Goal: Task Accomplishment & Management: Manage account settings

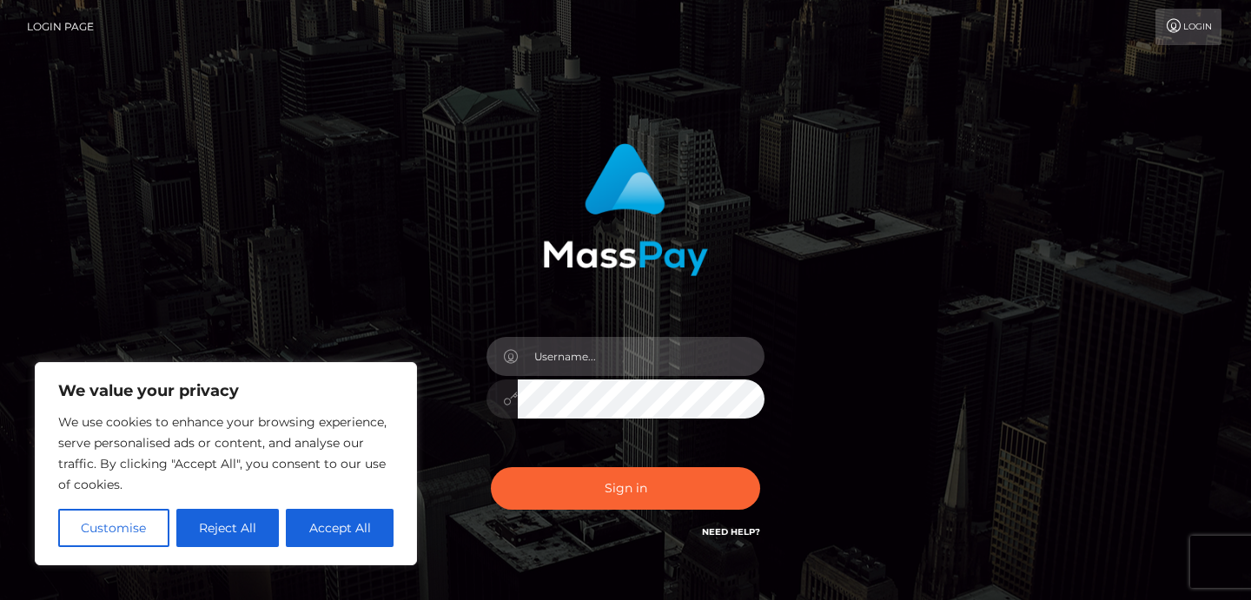
click at [604, 355] on input "text" at bounding box center [641, 356] width 247 height 39
click at [328, 522] on button "Accept All" at bounding box center [340, 528] width 108 height 38
checkbox input "true"
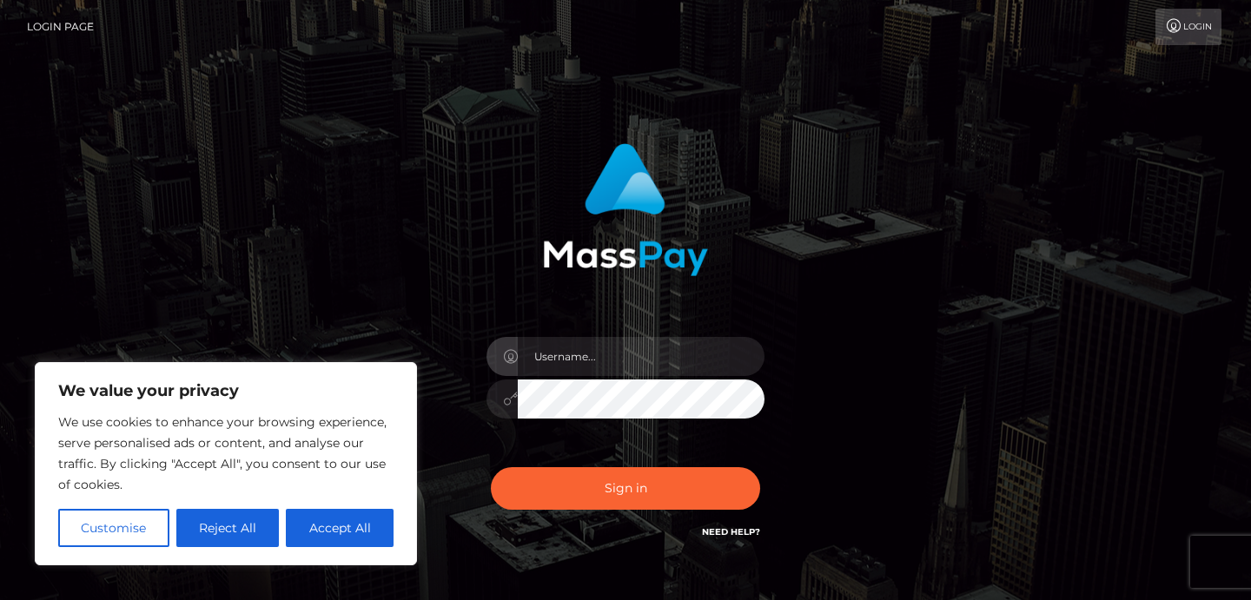
checkbox input "true"
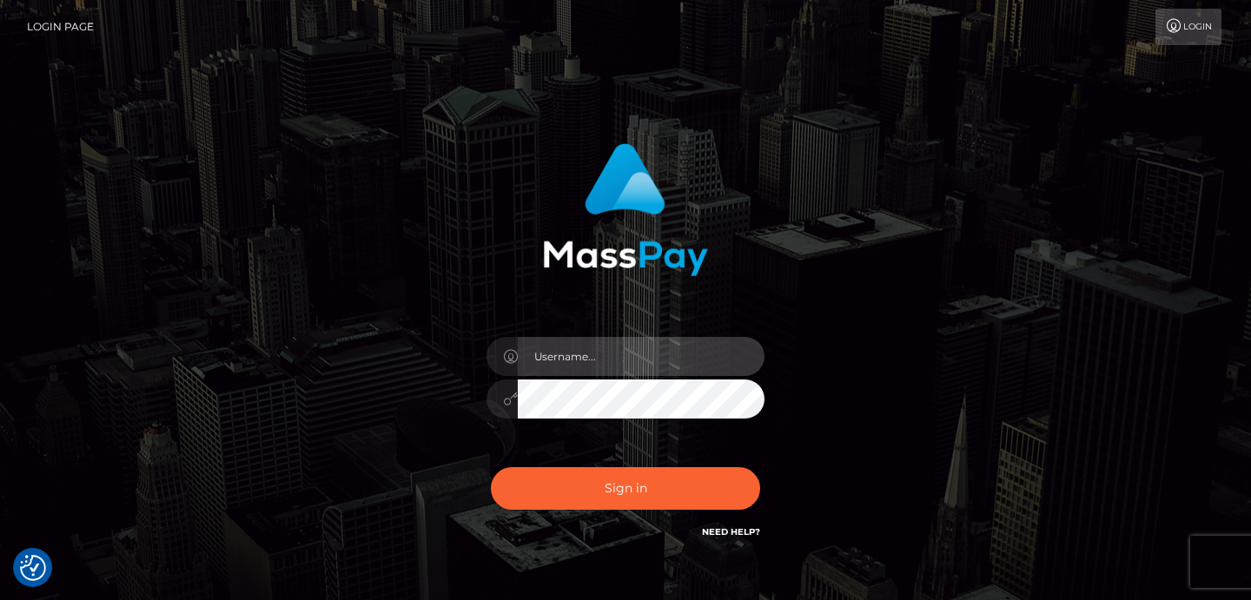
click at [594, 365] on input "text" at bounding box center [641, 356] width 247 height 39
type input "[EMAIL_ADDRESS][DOMAIN_NAME]"
click at [491, 467] on button "Sign in" at bounding box center [625, 488] width 269 height 43
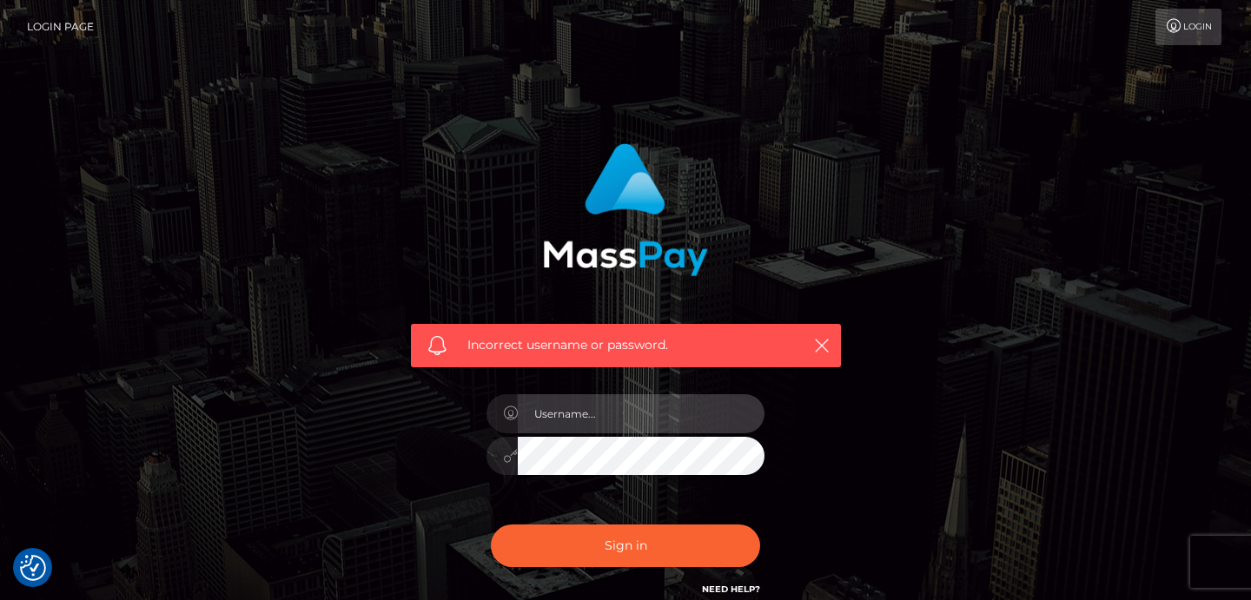
click at [703, 412] on input "text" at bounding box center [641, 413] width 247 height 39
type input "[EMAIL_ADDRESS][DOMAIN_NAME]"
click at [491, 525] on button "Sign in" at bounding box center [625, 546] width 269 height 43
click at [658, 416] on input "text" at bounding box center [641, 413] width 247 height 39
click at [510, 412] on icon at bounding box center [510, 413] width 15 height 14
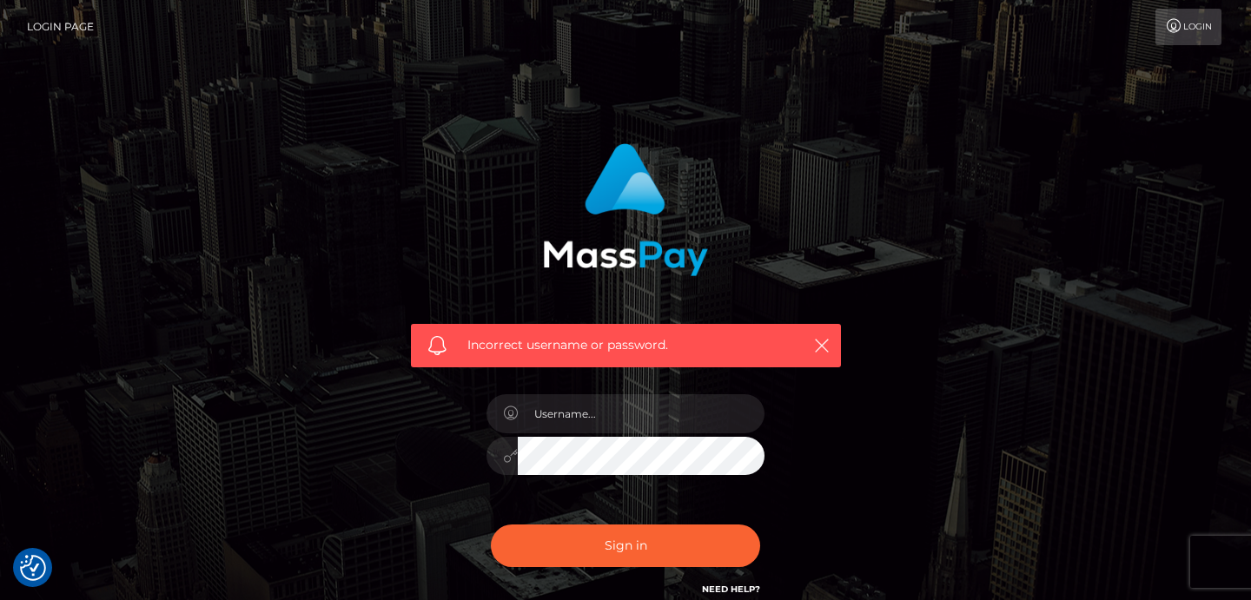
click at [747, 591] on link "Need Help?" at bounding box center [731, 589] width 58 height 11
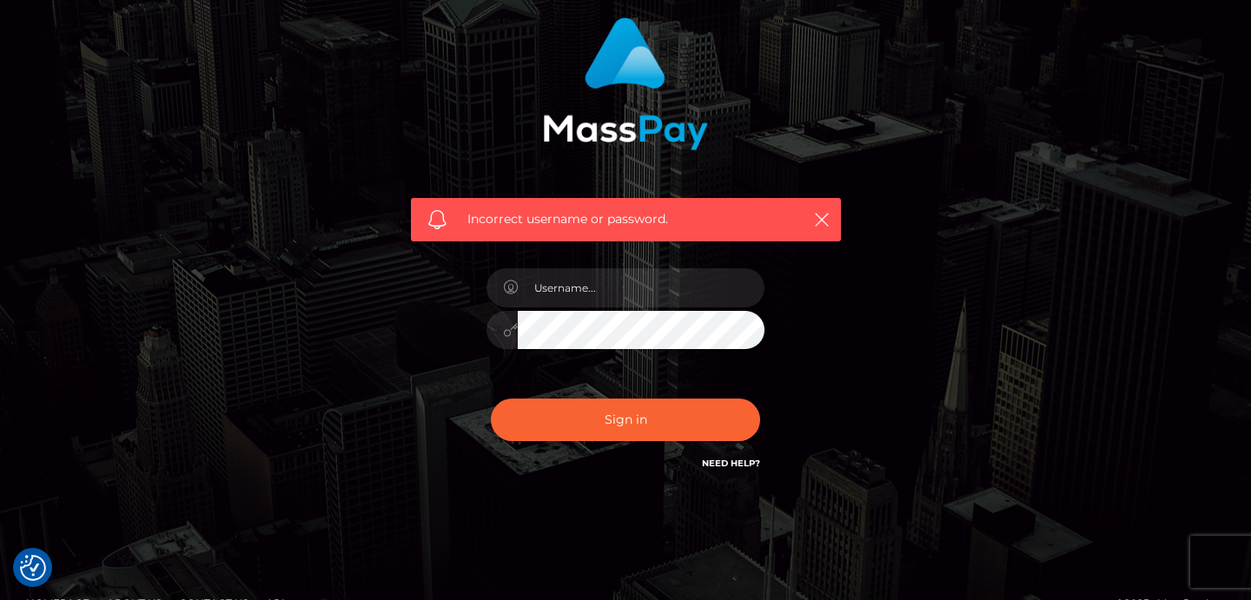
scroll to position [135, 0]
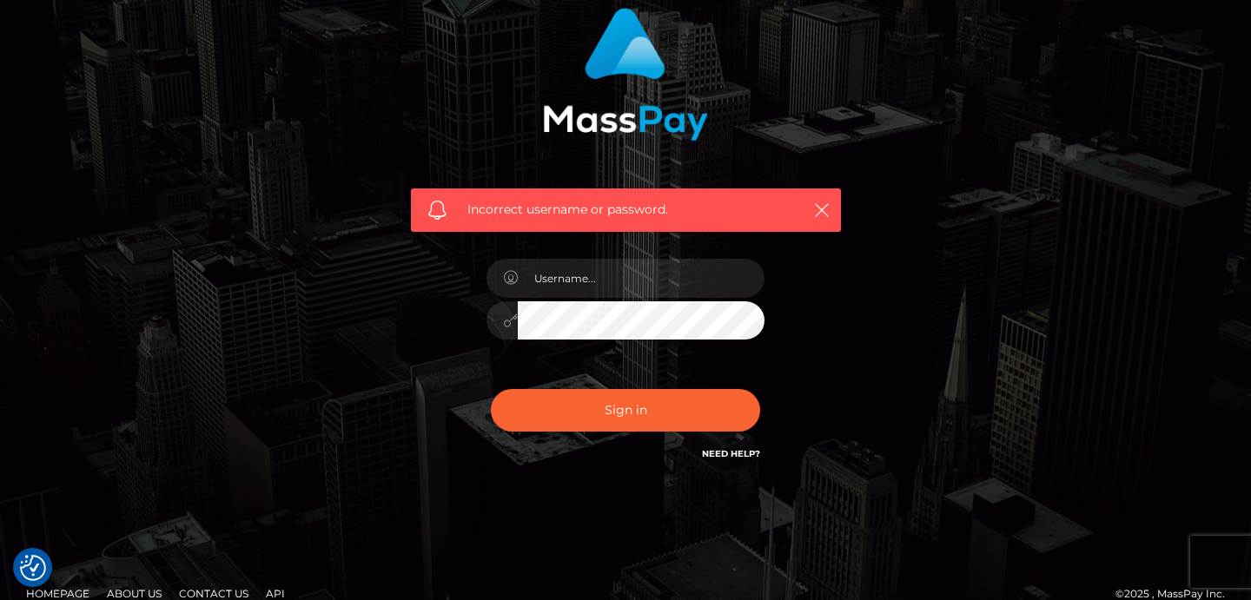
click at [729, 452] on link "Need Help?" at bounding box center [731, 453] width 58 height 11
click at [618, 284] on input "text" at bounding box center [641, 278] width 247 height 39
type input "[EMAIL_ADDRESS][DOMAIN_NAME]"
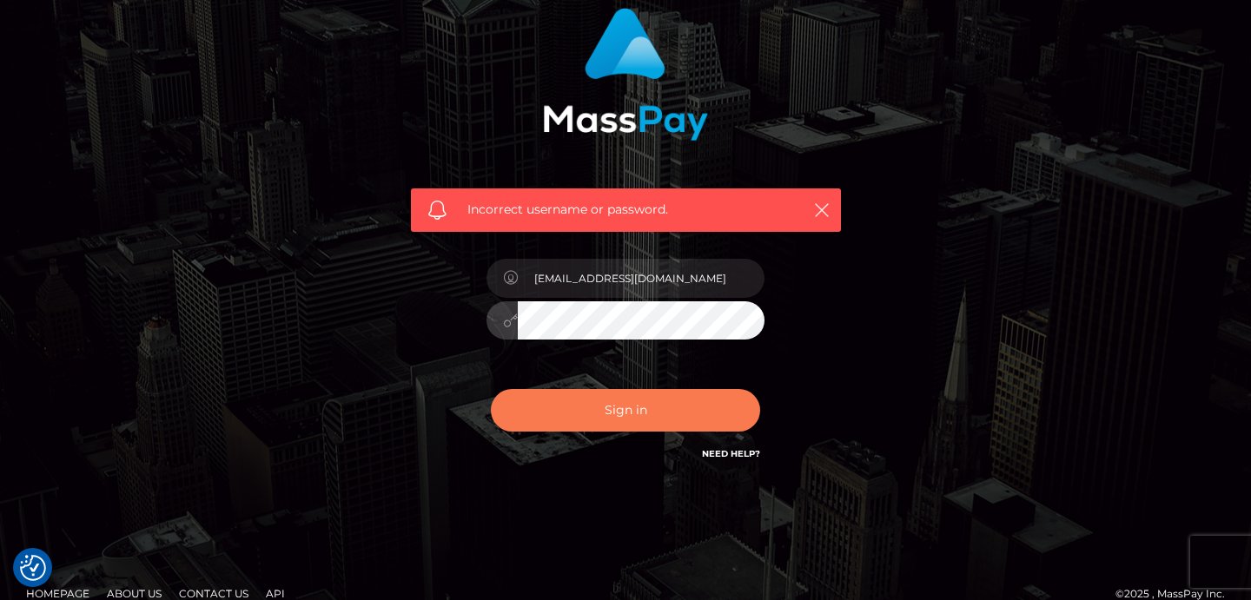
click at [663, 400] on button "Sign in" at bounding box center [625, 410] width 269 height 43
